Goal: Check status: Check status

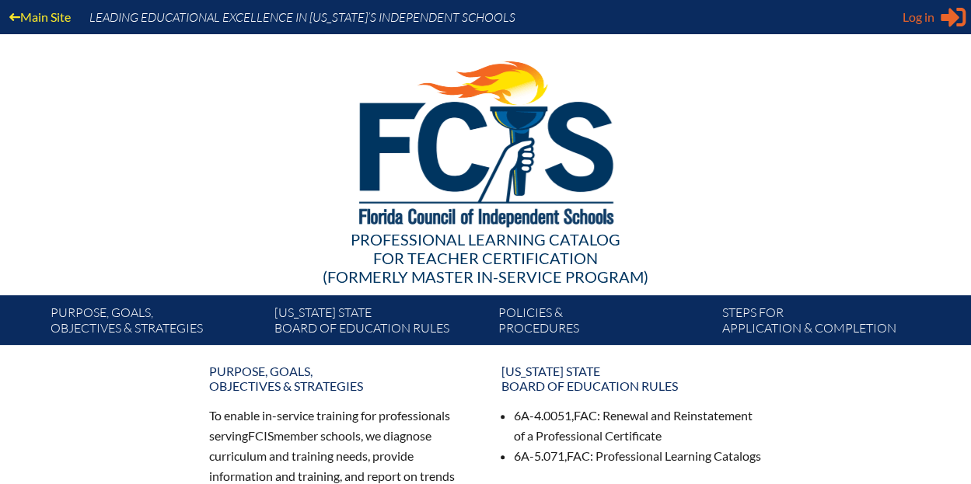
click at [919, 21] on span "Log in" at bounding box center [918, 17] width 32 height 19
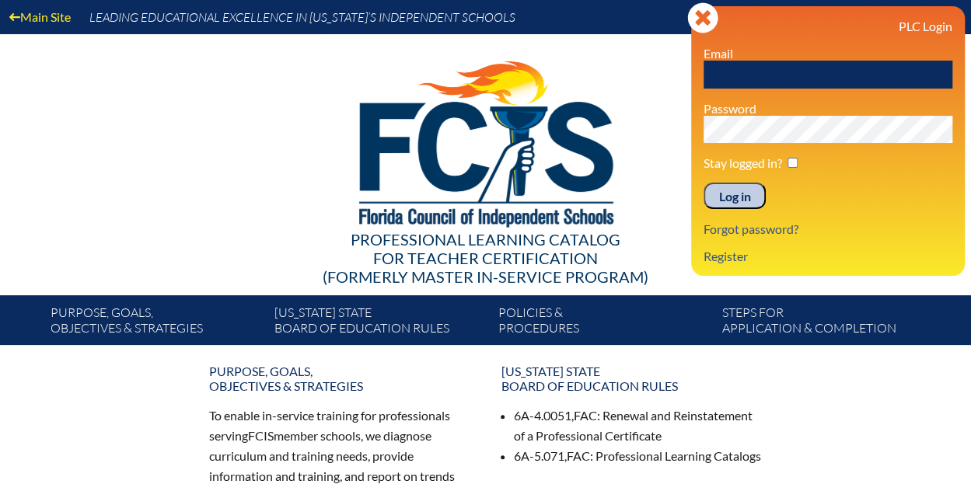
click at [742, 70] on input "text" at bounding box center [827, 75] width 249 height 28
type input "[EMAIL_ADDRESS][DOMAIN_NAME]"
click at [791, 164] on input "checkbox" at bounding box center [792, 163] width 10 height 10
checkbox input "true"
click at [739, 196] on input "Log in" at bounding box center [734, 196] width 62 height 26
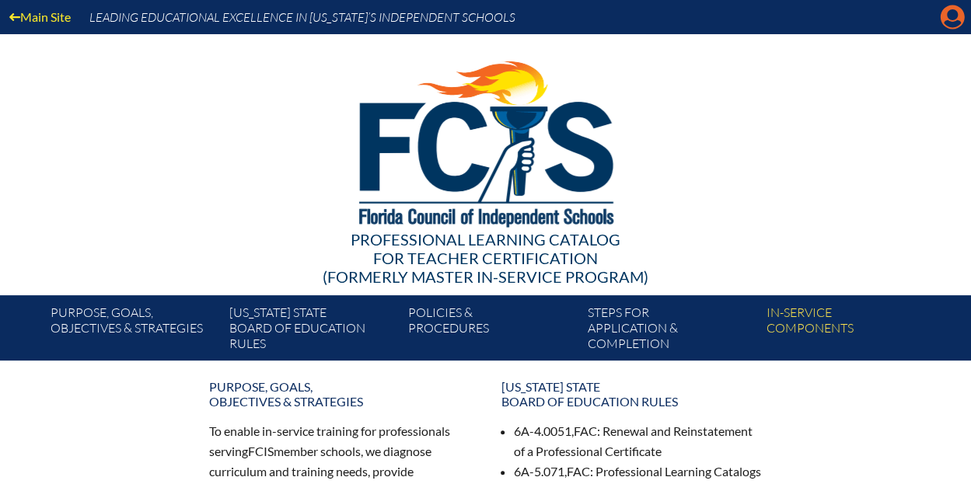
click at [947, 20] on icon "Manage account" at bounding box center [952, 17] width 25 height 25
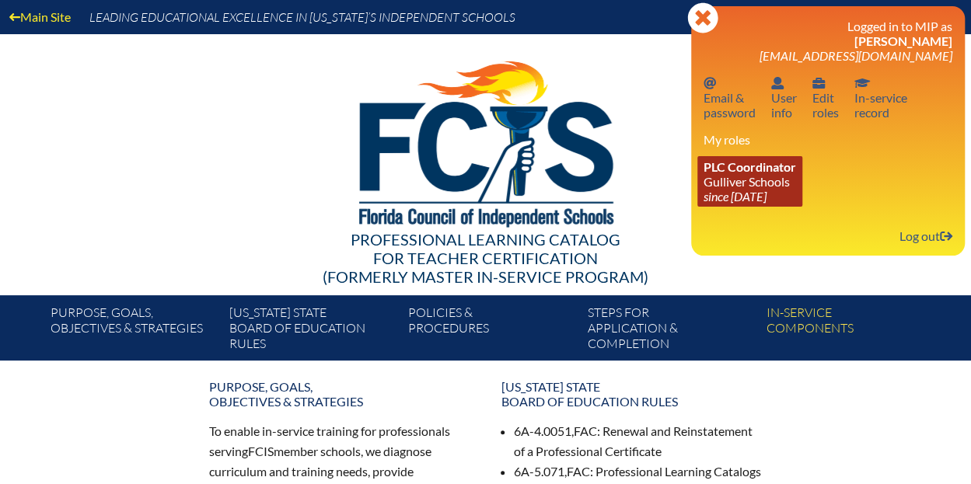
click at [722, 177] on link "PLC Coordinator Gulliver Schools since 2017 Jun 27" at bounding box center [749, 181] width 105 height 51
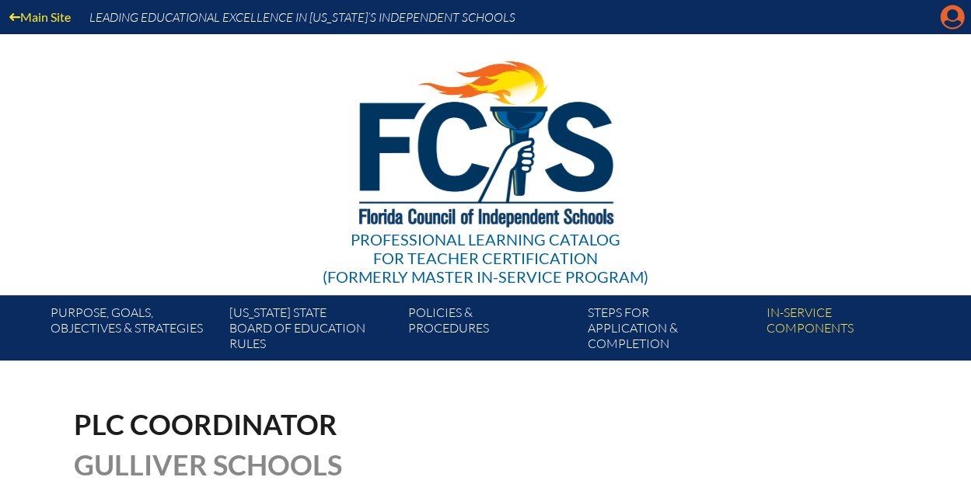
click at [950, 16] on icon "Manage account" at bounding box center [952, 17] width 25 height 25
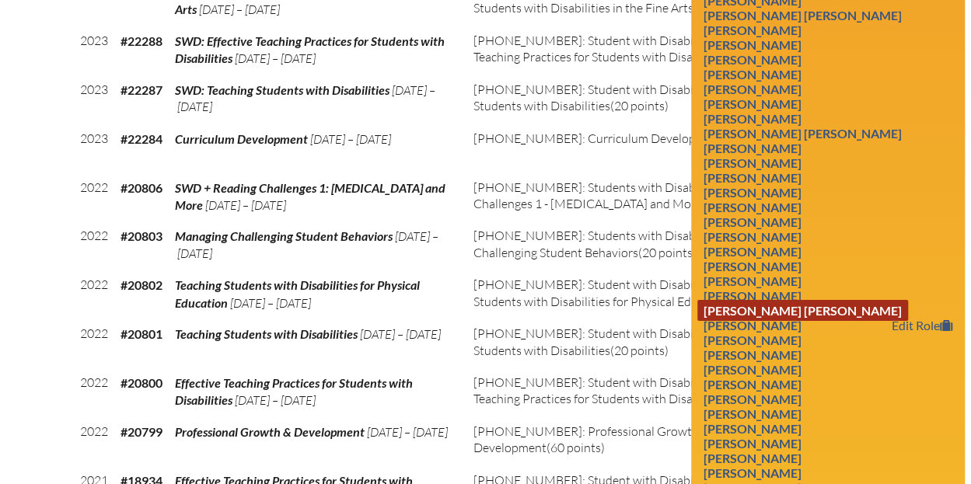
scroll to position [2418, 0]
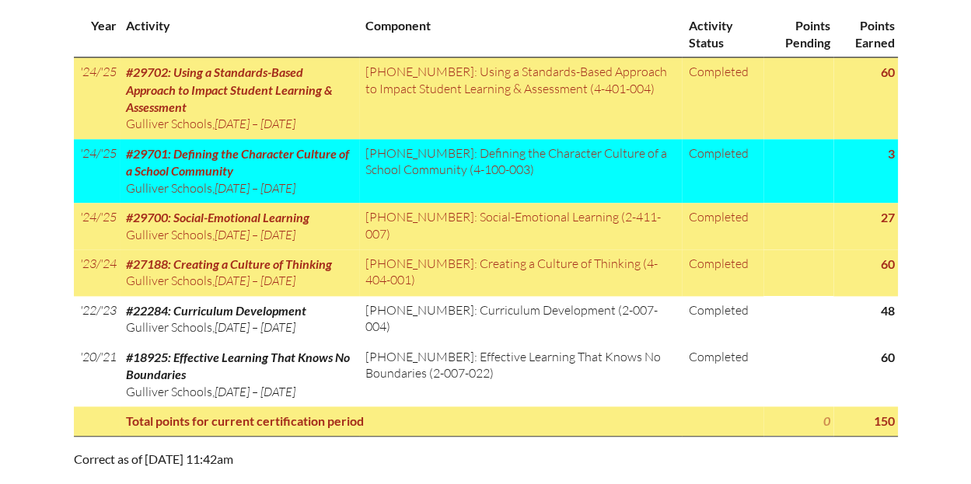
scroll to position [777, 0]
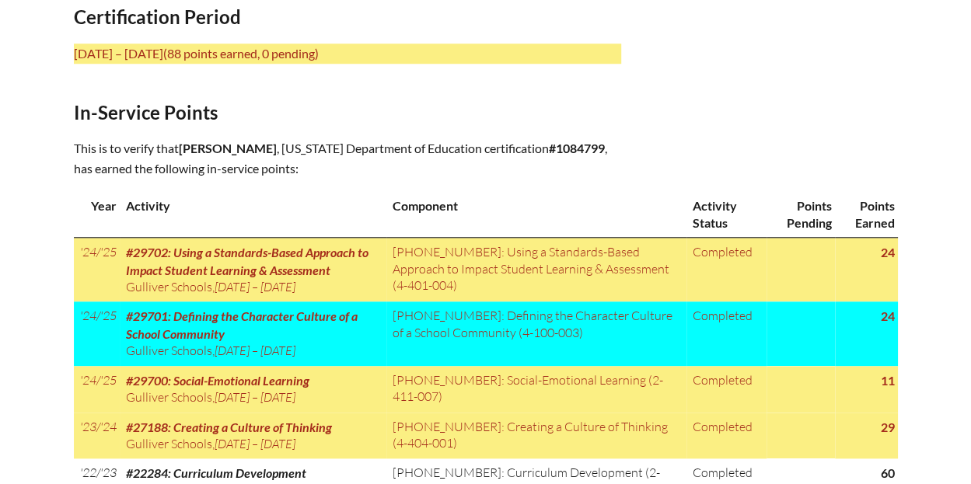
scroll to position [699, 0]
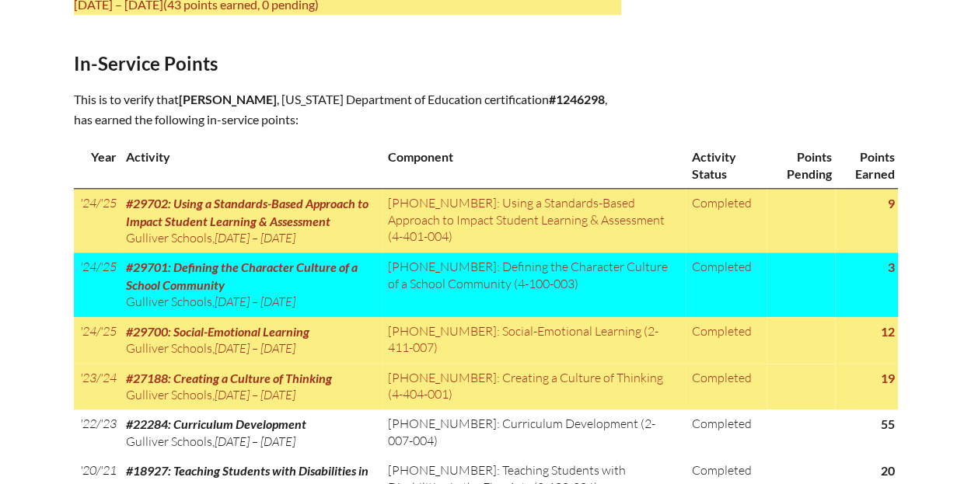
scroll to position [699, 0]
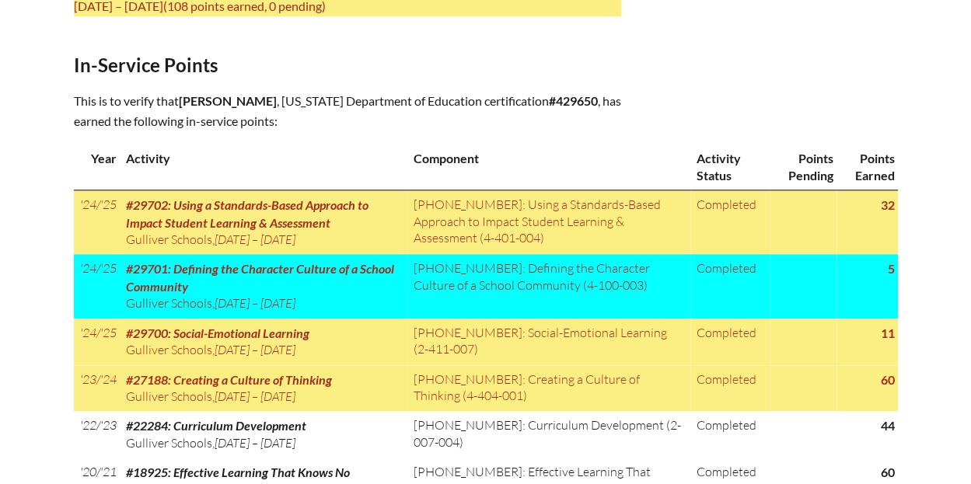
scroll to position [699, 0]
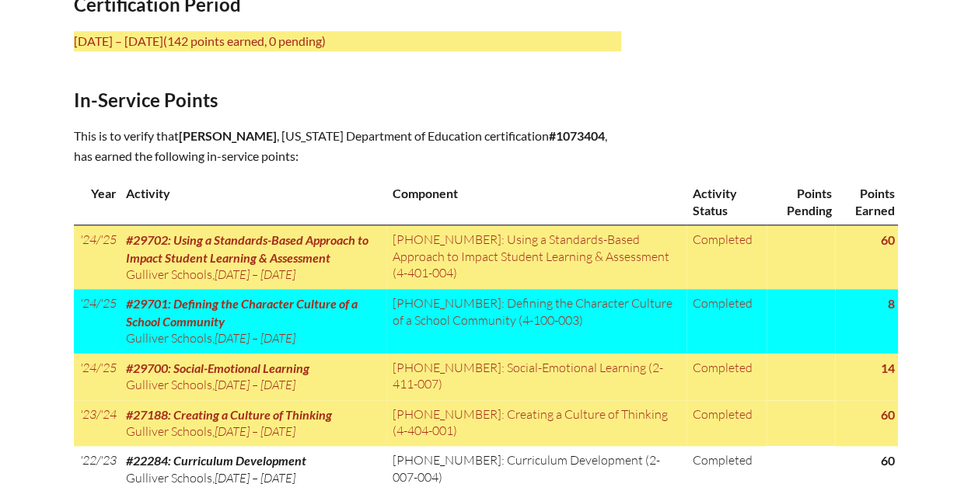
scroll to position [777, 0]
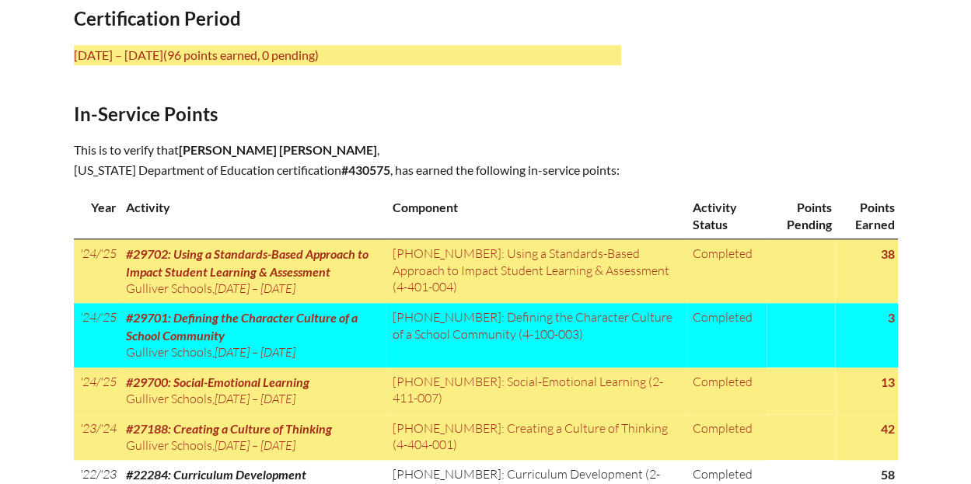
scroll to position [699, 0]
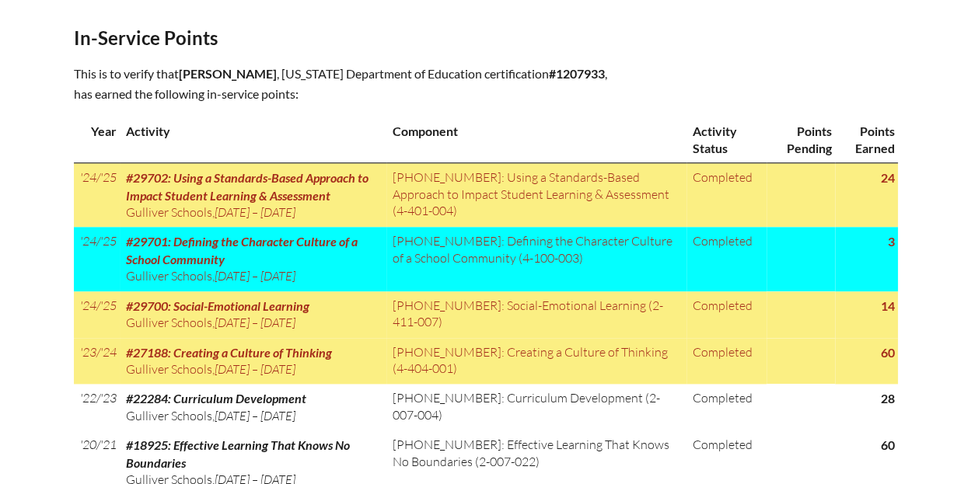
scroll to position [777, 0]
